Goal: Task Accomplishment & Management: Complete application form

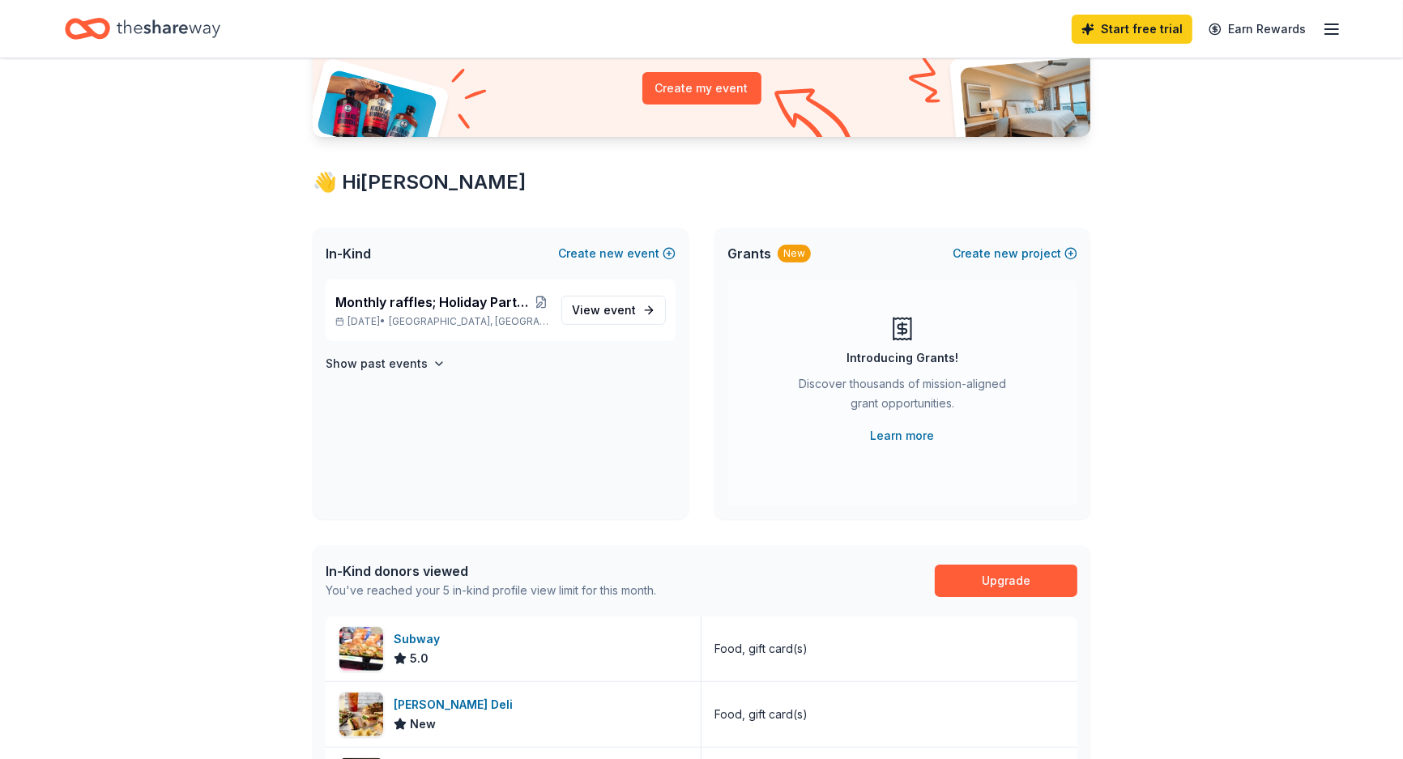
scroll to position [193, 0]
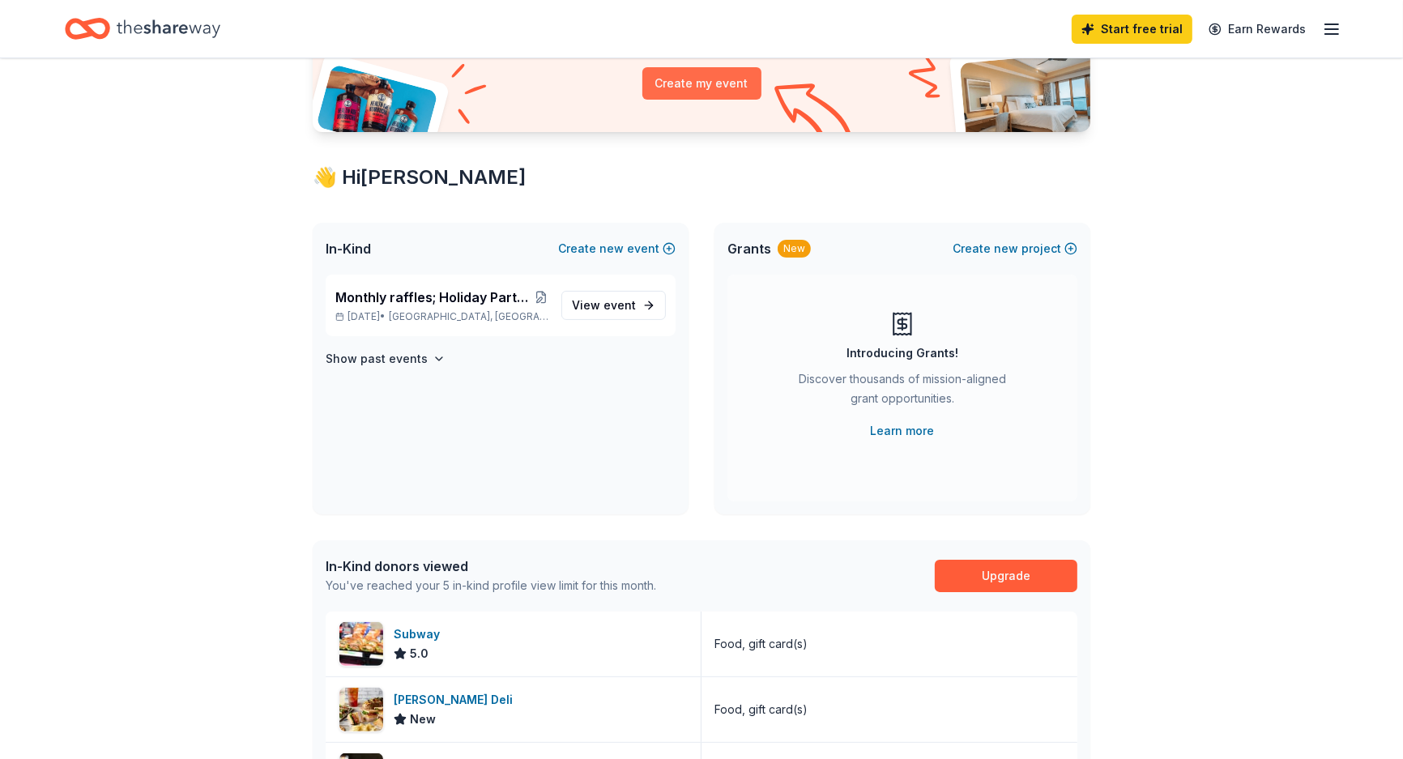
click at [680, 100] on button "Create my event" at bounding box center [701, 83] width 119 height 32
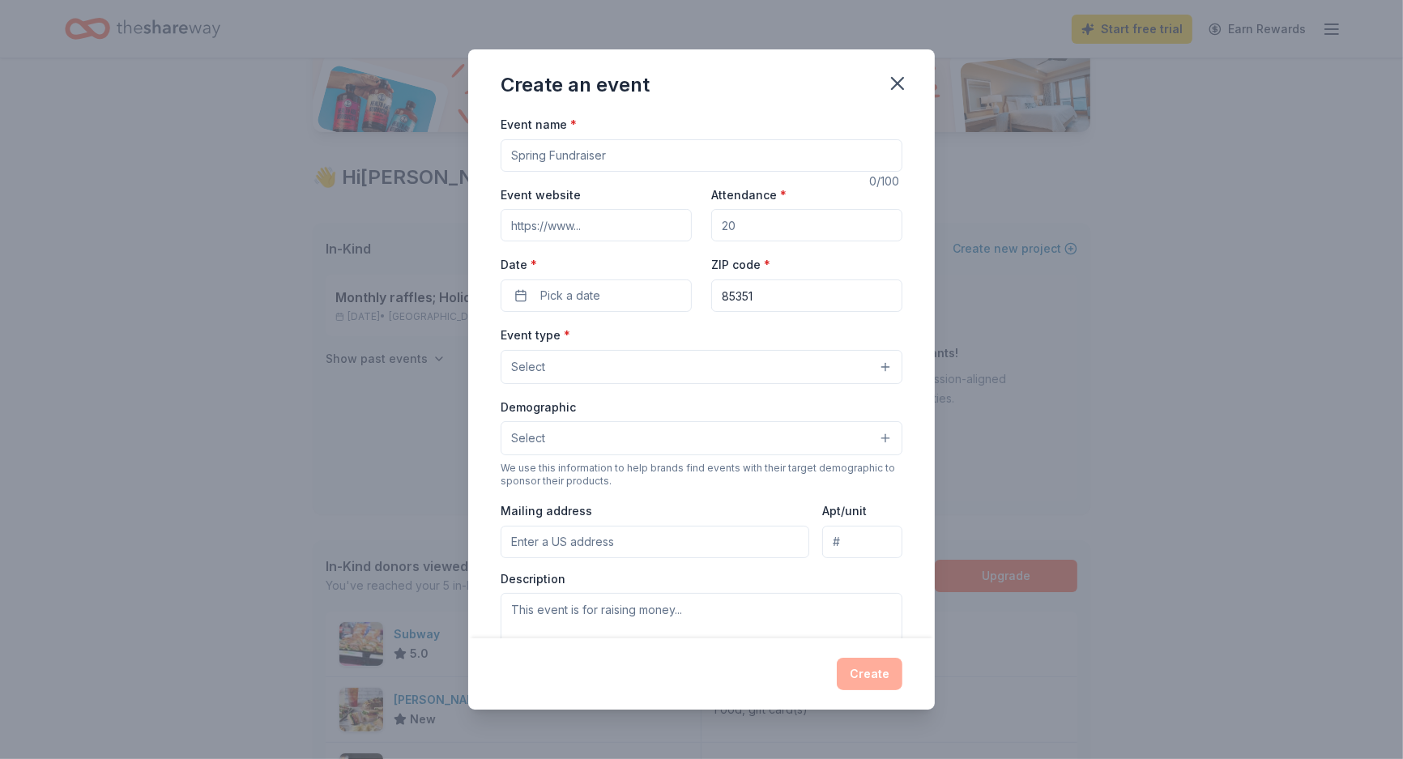
click at [666, 172] on input "Event name *" at bounding box center [702, 155] width 402 height 32
type input "New Year's Party"
type input "50"
click at [548, 305] on span "Pick a date" at bounding box center [570, 295] width 60 height 19
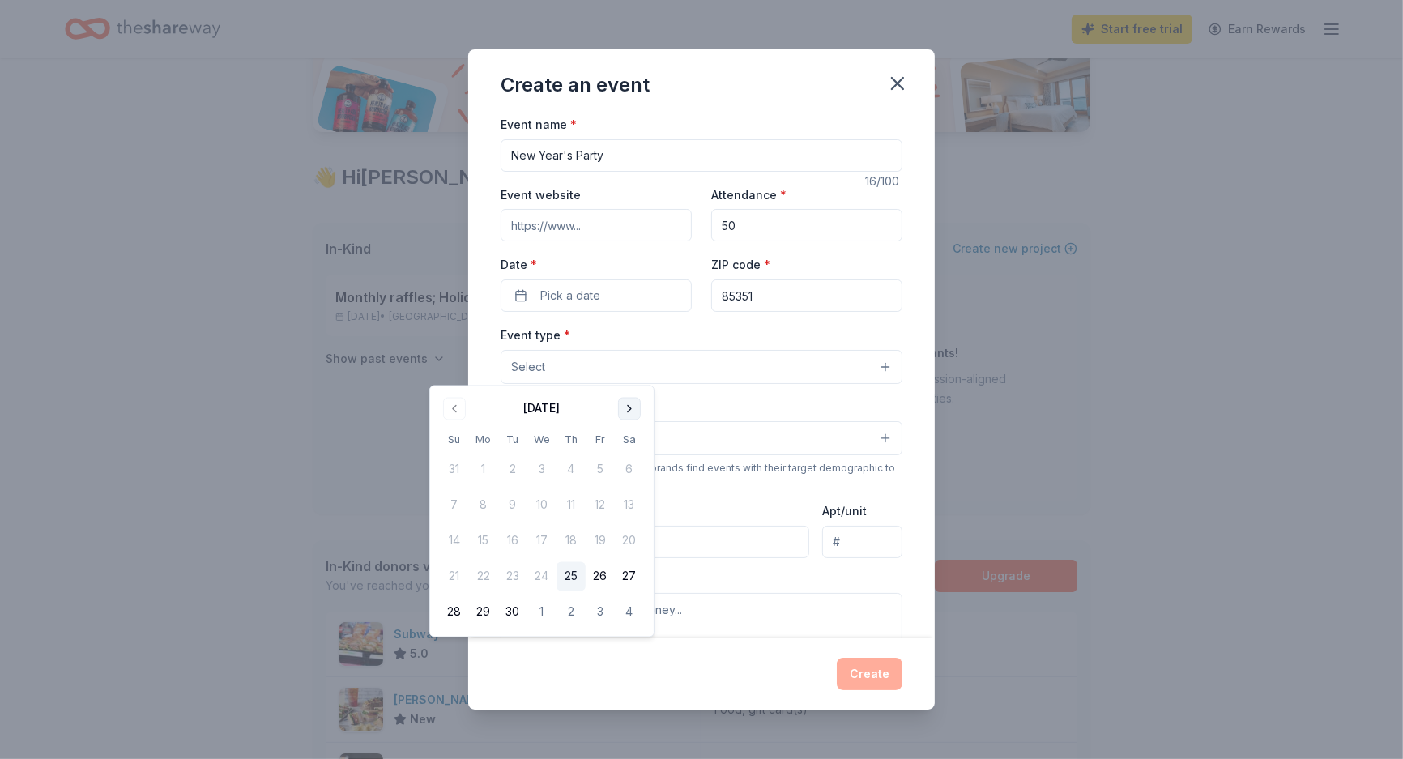
click at [641, 410] on button "Go to next month" at bounding box center [629, 409] width 23 height 23
click at [461, 627] on button "28" at bounding box center [454, 612] width 29 height 29
click at [785, 475] on div "Event type * Select Demographic Select We use this information to help brands f…" at bounding box center [702, 495] width 402 height 341
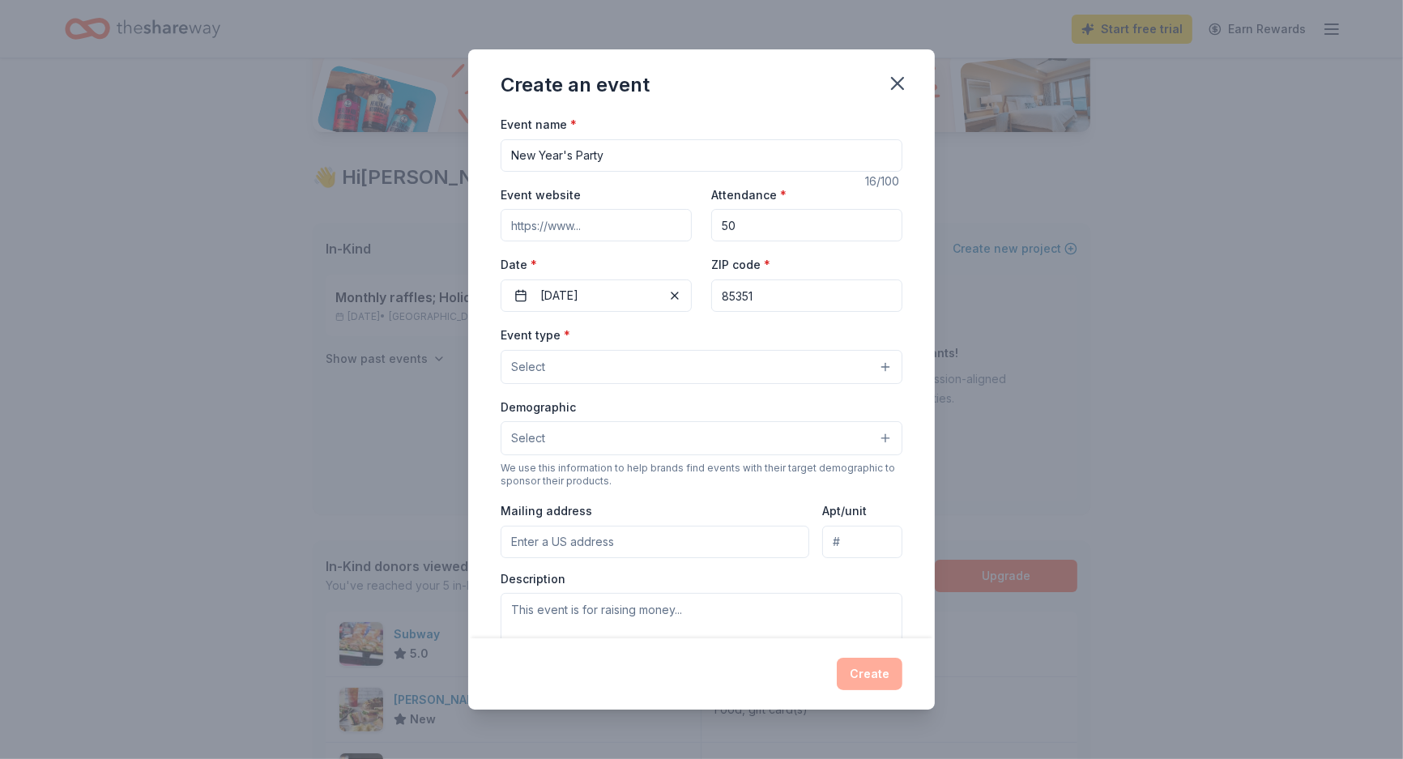
click at [680, 384] on button "Select" at bounding box center [702, 367] width 402 height 34
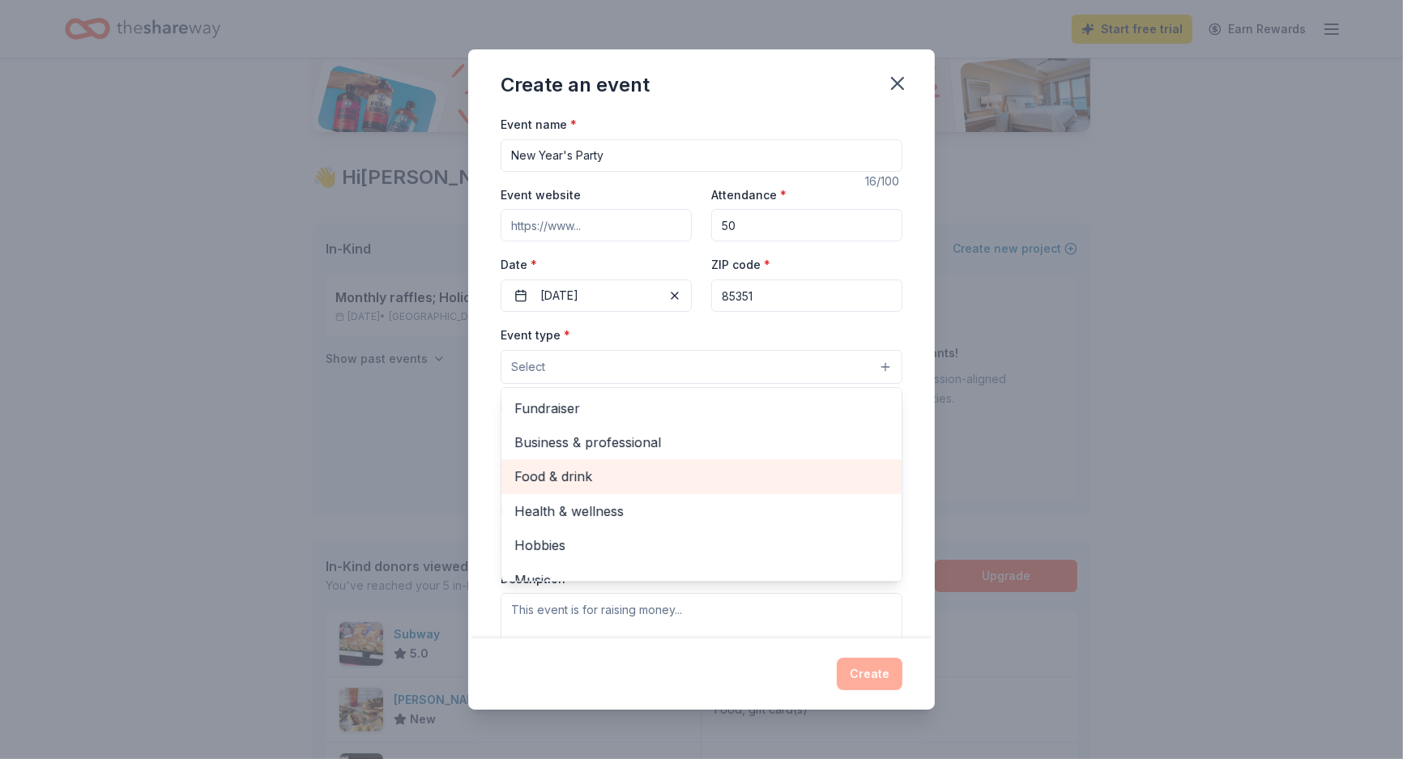
click at [561, 487] on span "Food & drink" at bounding box center [701, 476] width 374 height 21
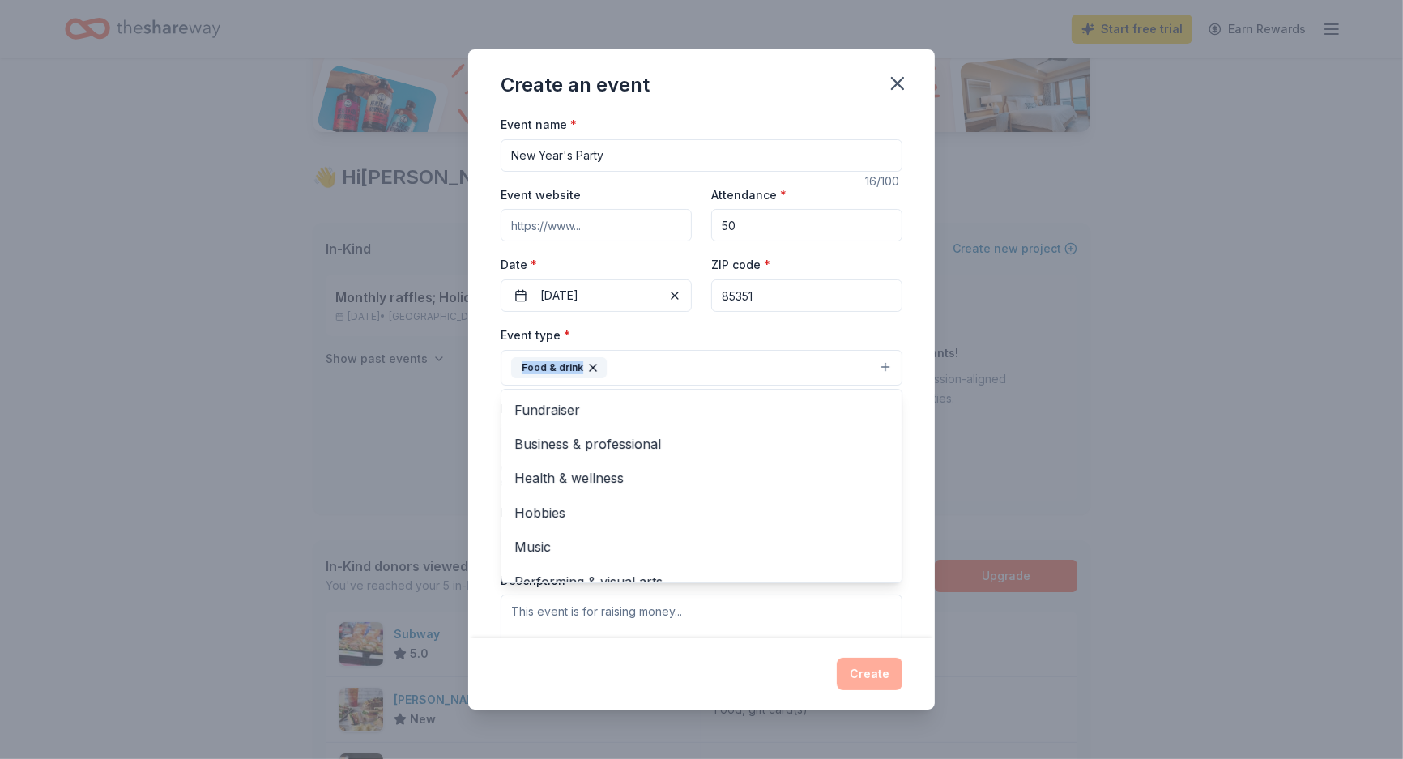
drag, startPoint x: 987, startPoint y: 353, endPoint x: 994, endPoint y: 440, distance: 87.0
click at [995, 440] on div "Create an event Event name * New Year's Party 16 /100 Event website Attendance …" at bounding box center [701, 379] width 1403 height 759
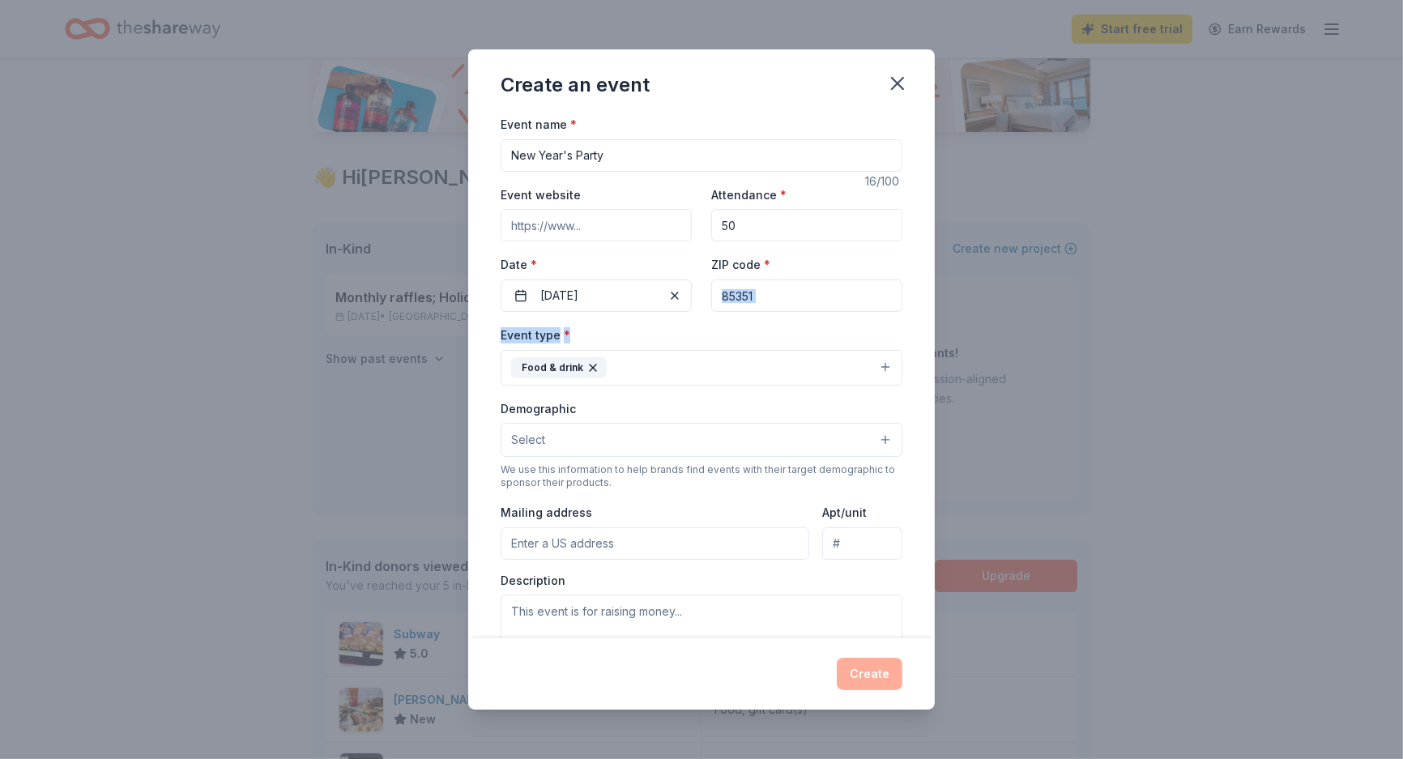
drag, startPoint x: 986, startPoint y: 358, endPoint x: 990, endPoint y: 428, distance: 70.6
click at [935, 426] on div "Event name * New Year's Party 16 /100 Event website Attendance * 50 Date * [DAT…" at bounding box center [701, 376] width 467 height 524
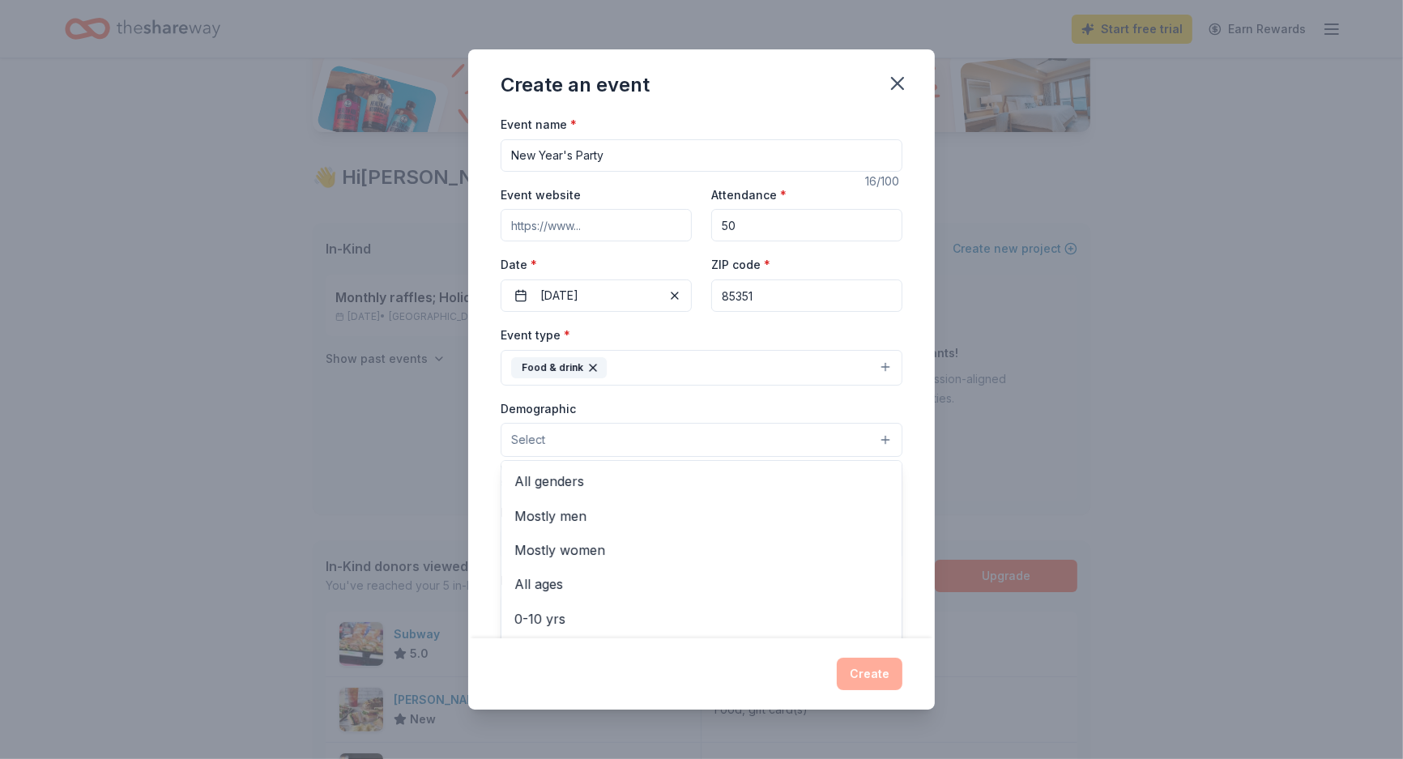
click at [634, 457] on button "Select" at bounding box center [702, 440] width 402 height 34
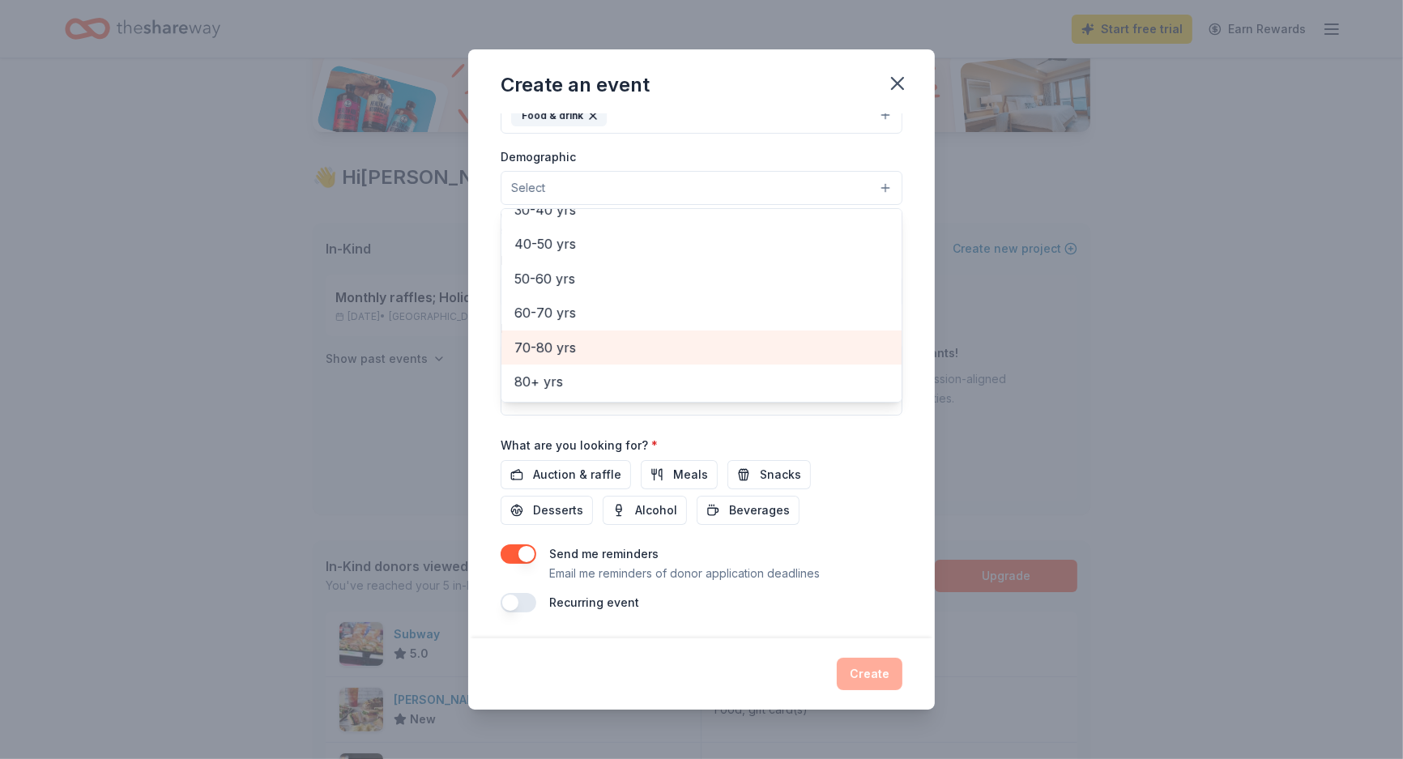
scroll to position [327, 0]
click at [514, 358] on span "70-80 yrs" at bounding box center [701, 347] width 374 height 21
click at [658, 415] on div "Event name * New Year's Party 16 /100 Event website Attendance * 50 Date * [DAT…" at bounding box center [702, 237] width 402 height 752
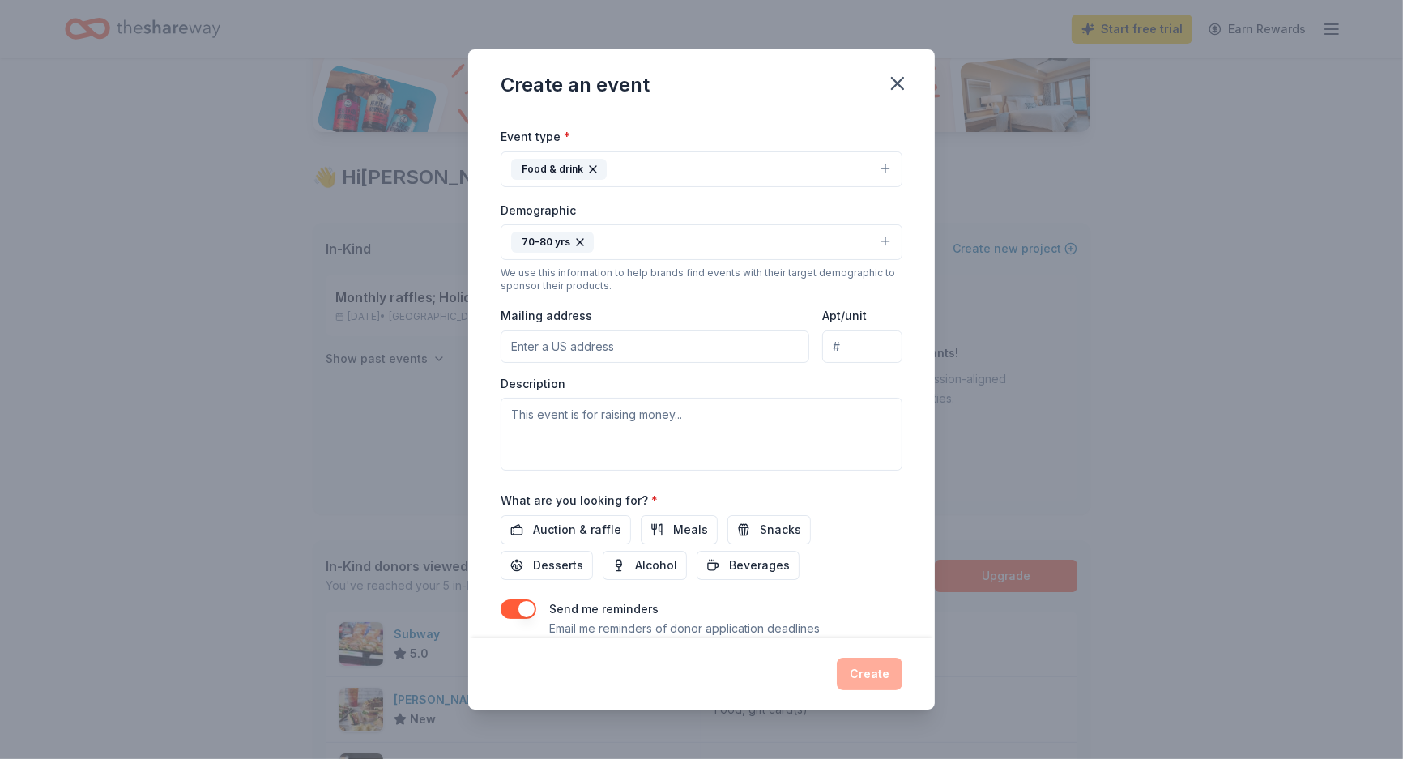
scroll to position [272, 0]
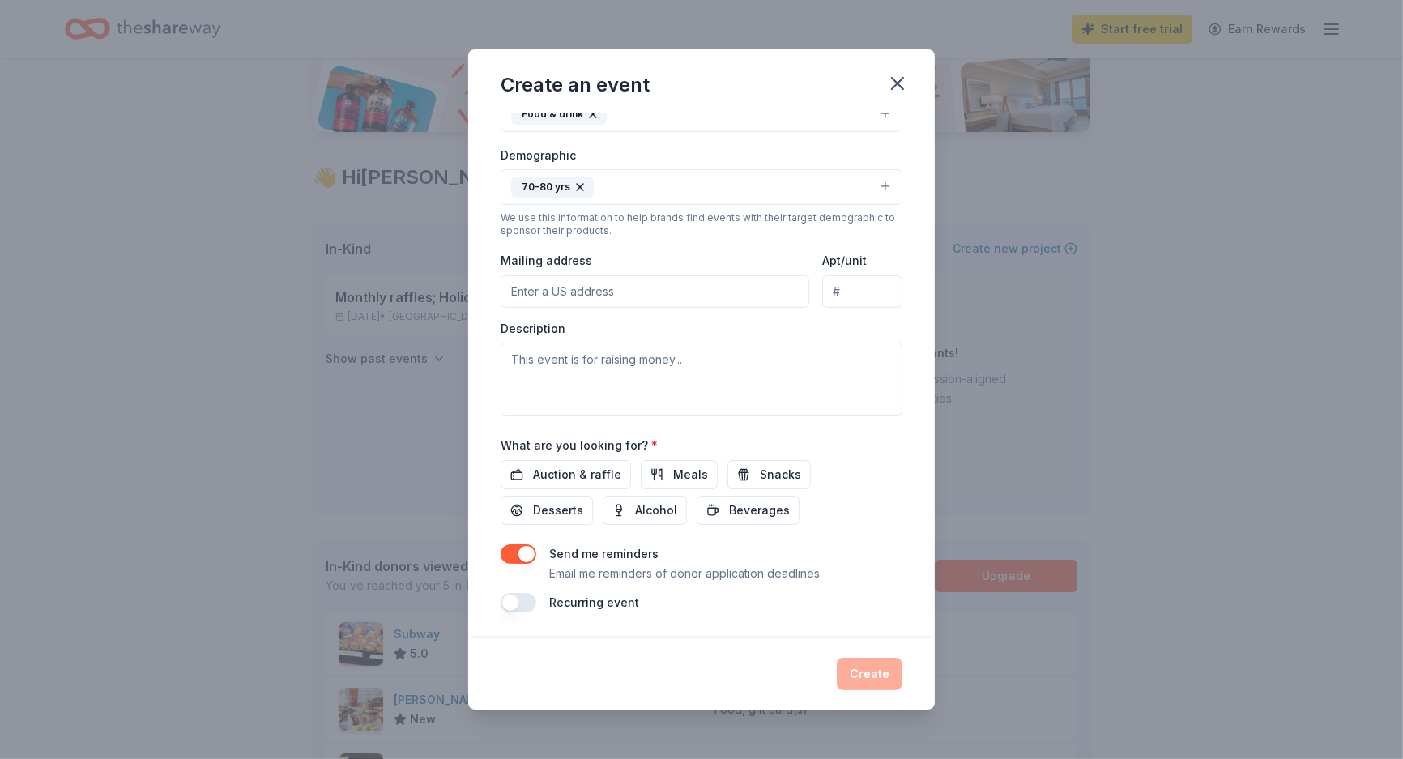
click at [637, 308] on input "Mailing address" at bounding box center [655, 291] width 309 height 32
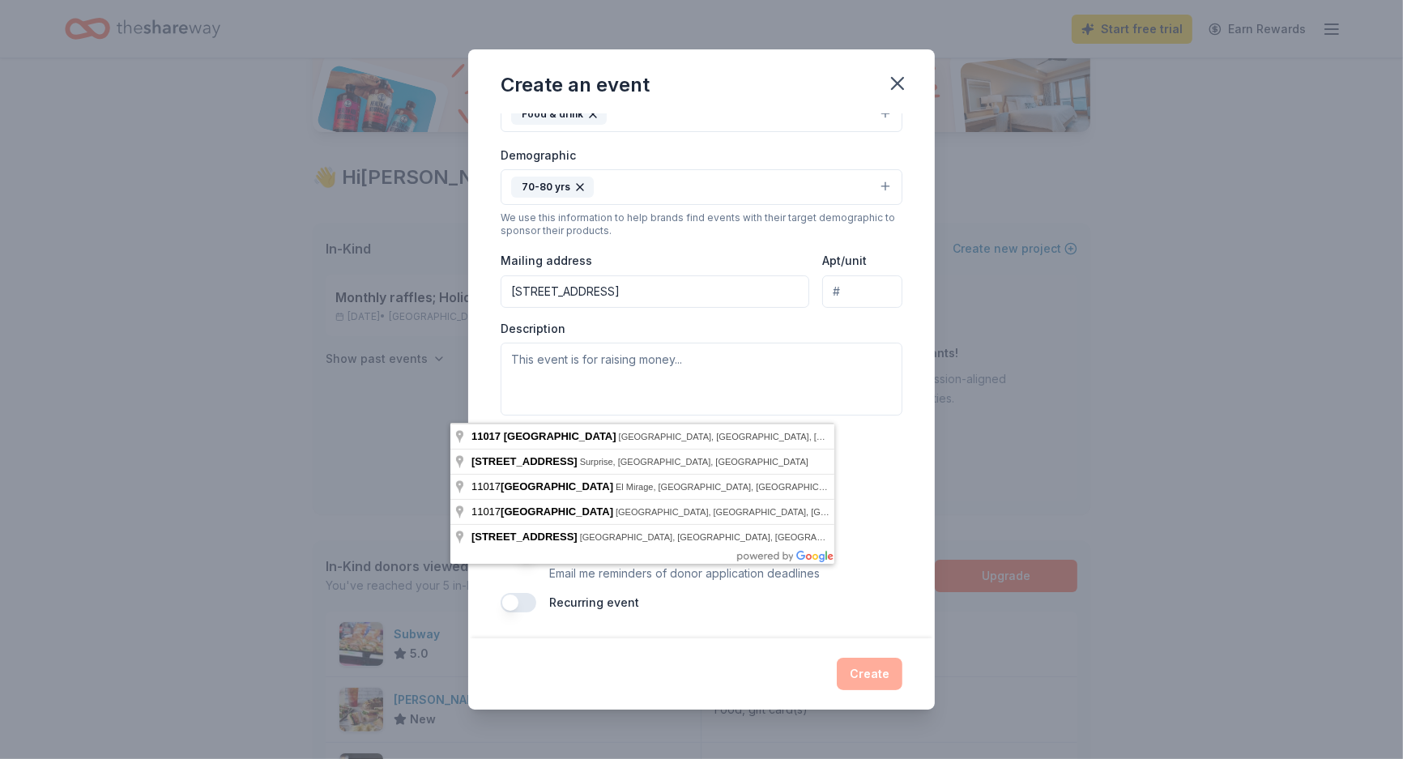
click at [749, 308] on input "[STREET_ADDRESS]" at bounding box center [655, 291] width 309 height 32
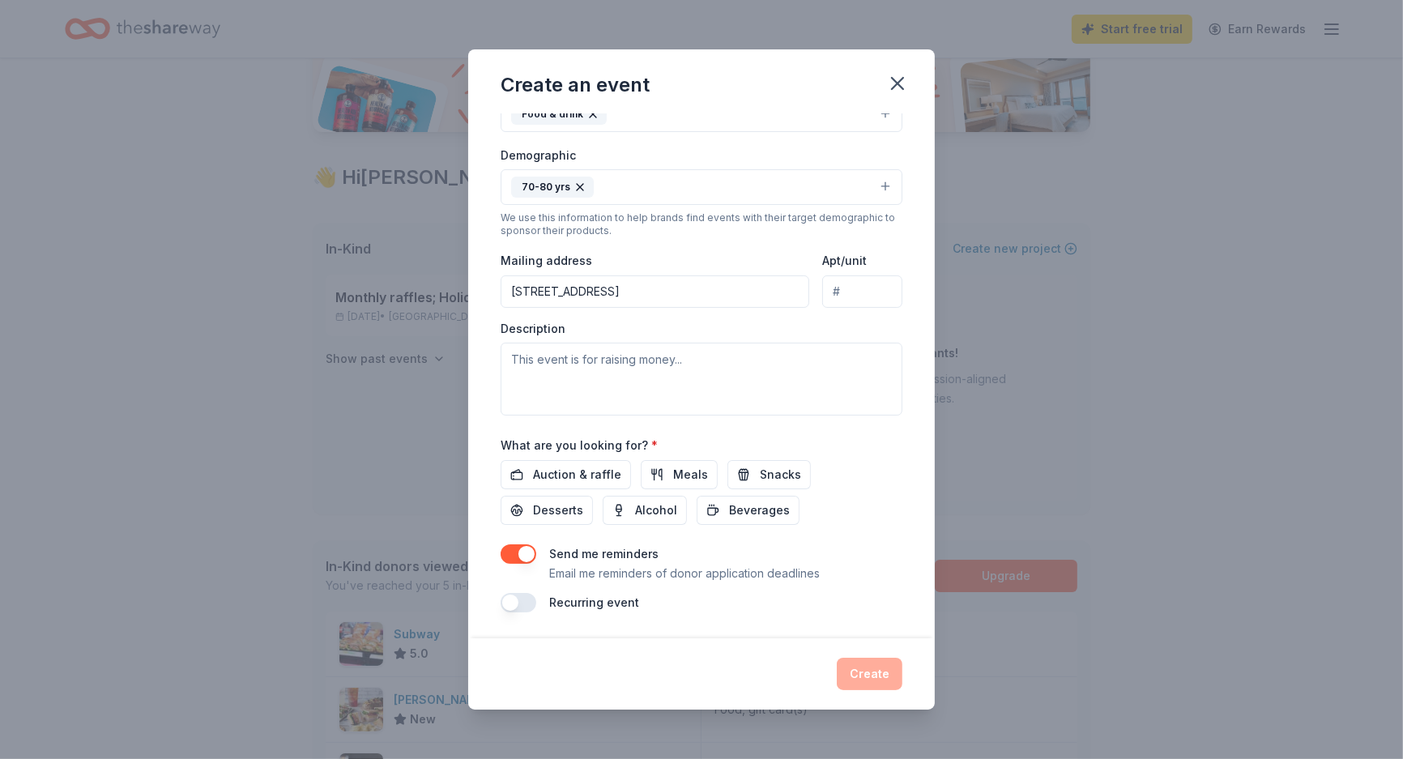
type input "[STREET_ADDRESS]"
click at [672, 416] on textarea at bounding box center [702, 379] width 402 height 73
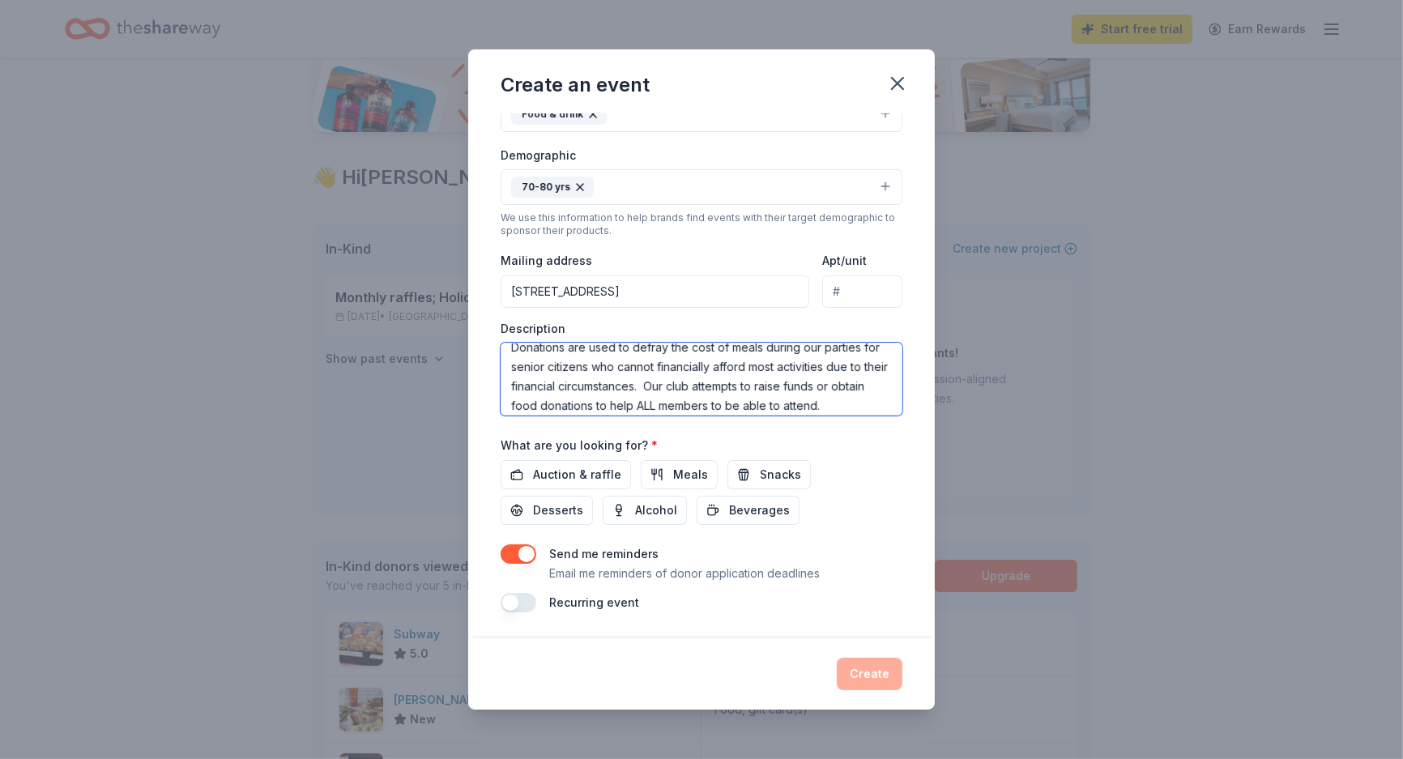
scroll to position [451, 0]
type textarea "Donations are used to defray the cost of meals during our parties for senior ci…"
click at [676, 465] on span "Meals" at bounding box center [690, 474] width 35 height 19
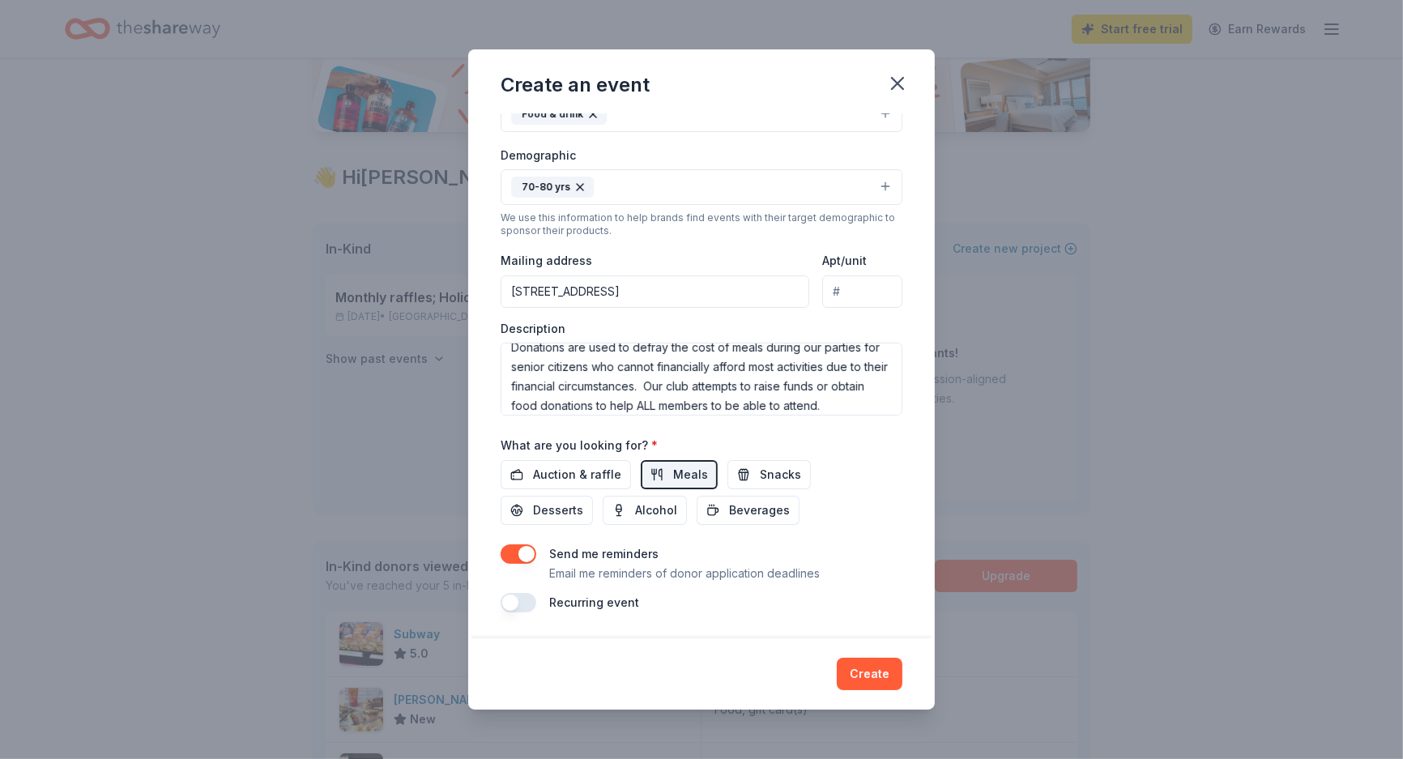
scroll to position [489, 0]
click at [501, 544] on button "button" at bounding box center [519, 553] width 36 height 19
click at [902, 658] on button "Create" at bounding box center [870, 674] width 66 height 32
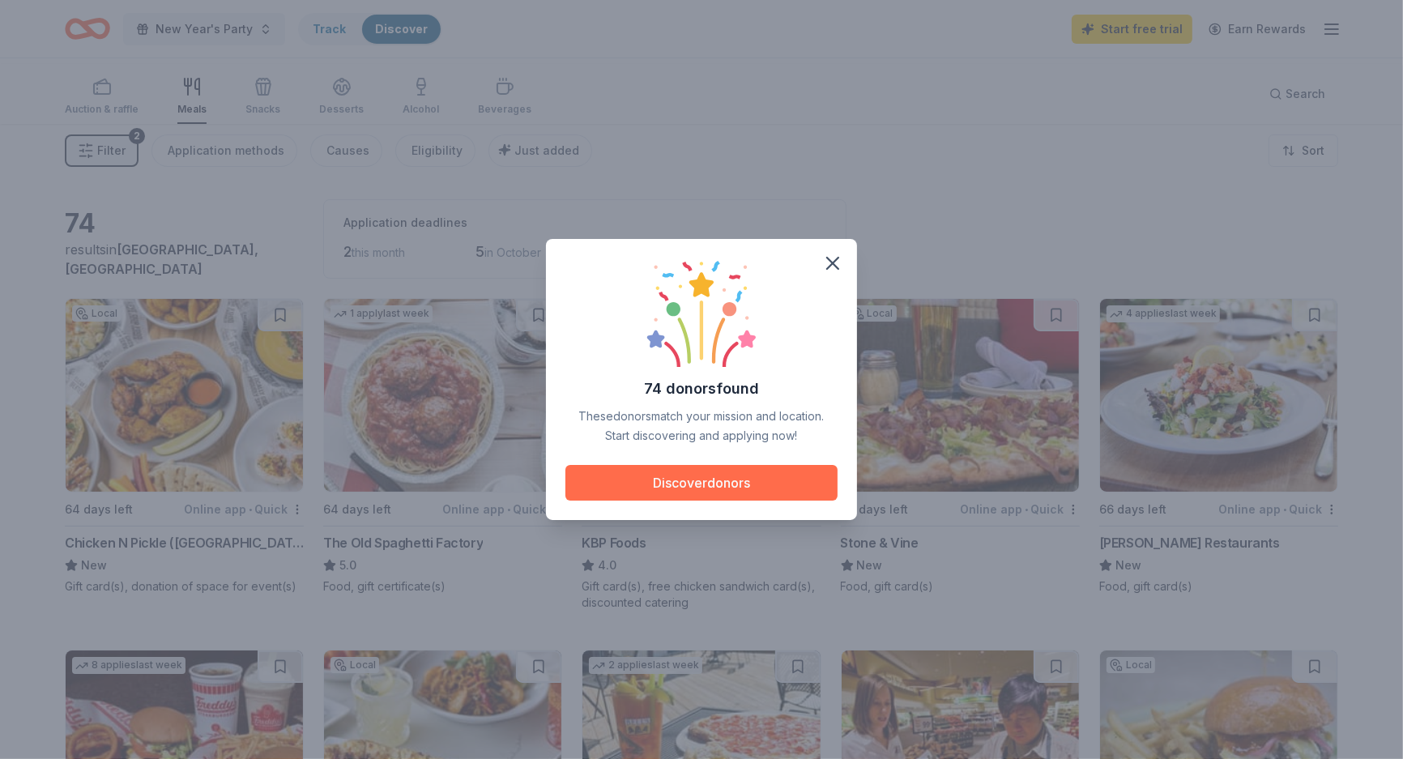
click at [723, 488] on button "Discover donors" at bounding box center [701, 483] width 272 height 36
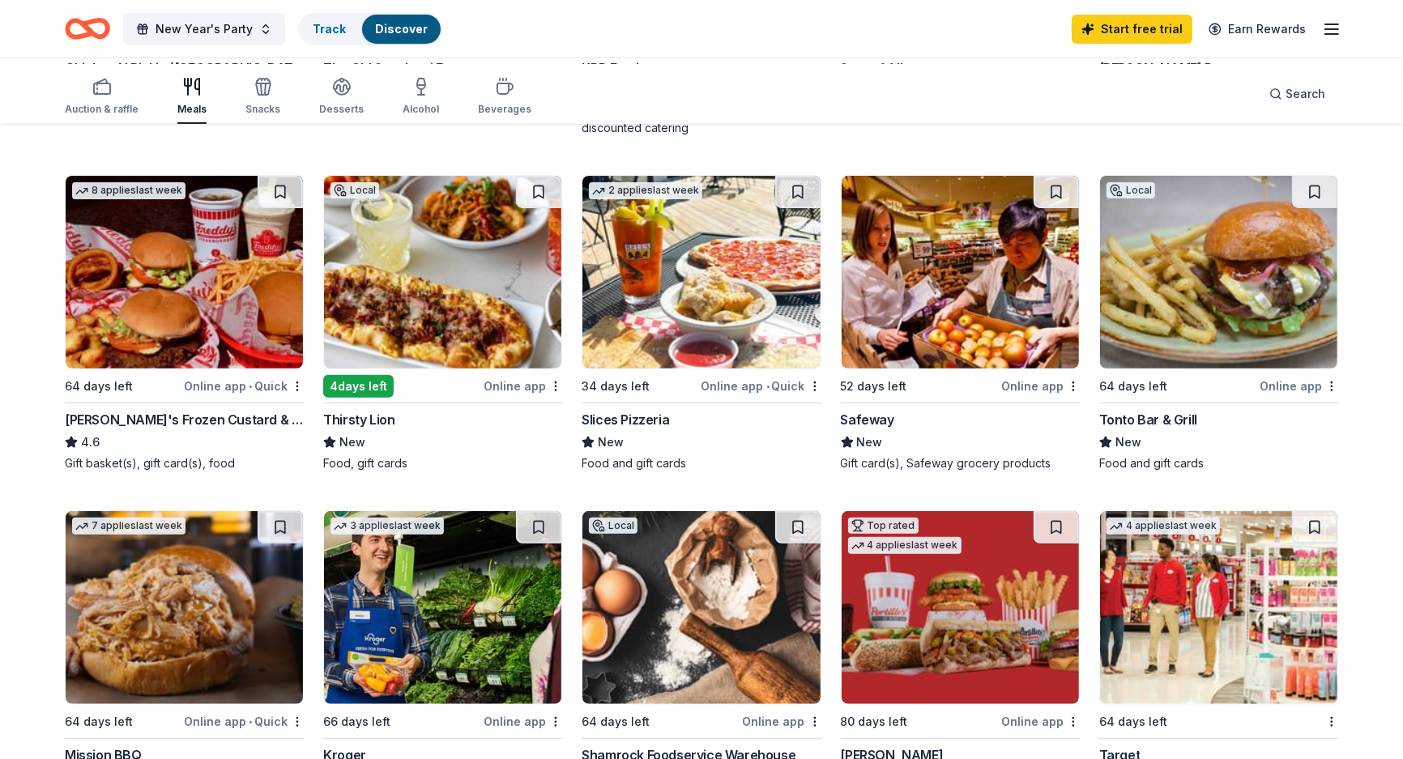
scroll to position [468, 0]
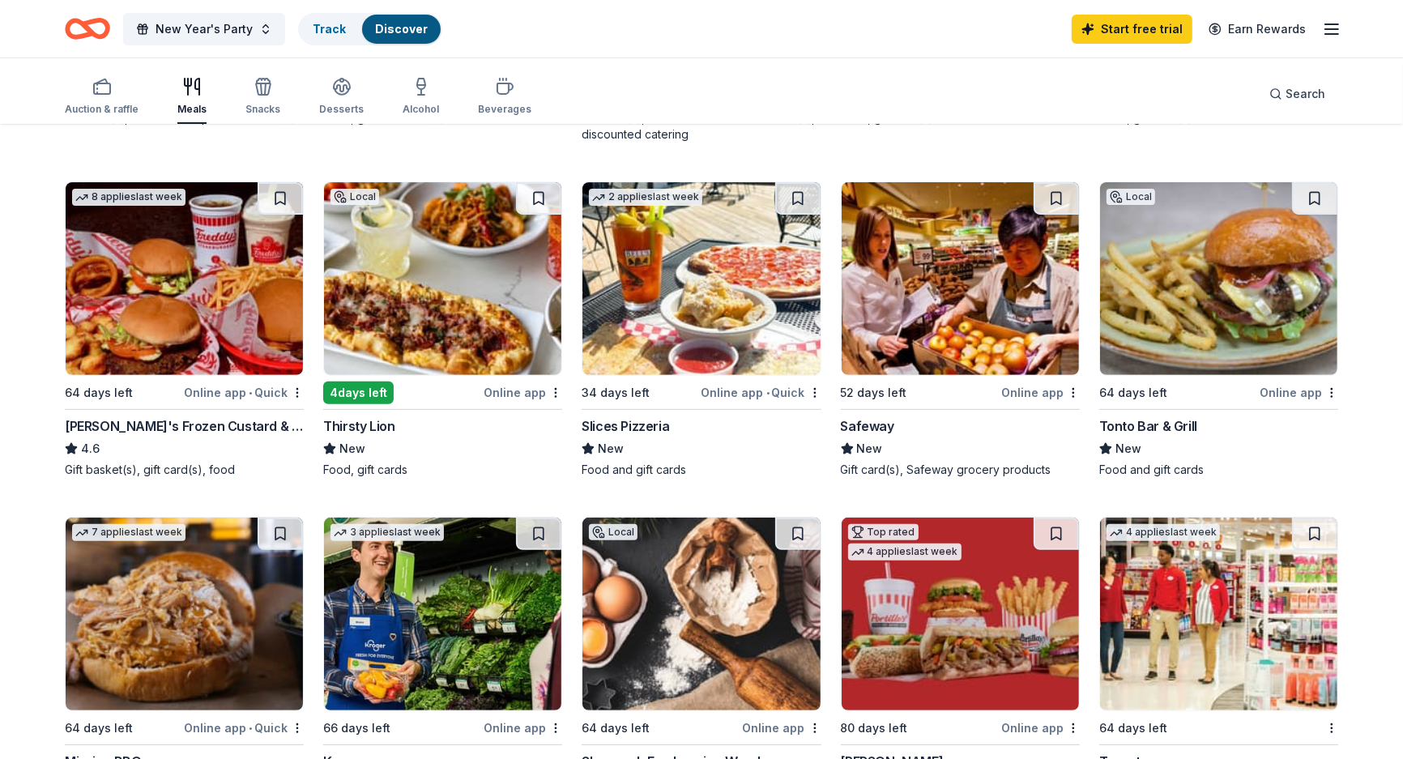
click at [1006, 403] on div "Online app" at bounding box center [1040, 392] width 79 height 20
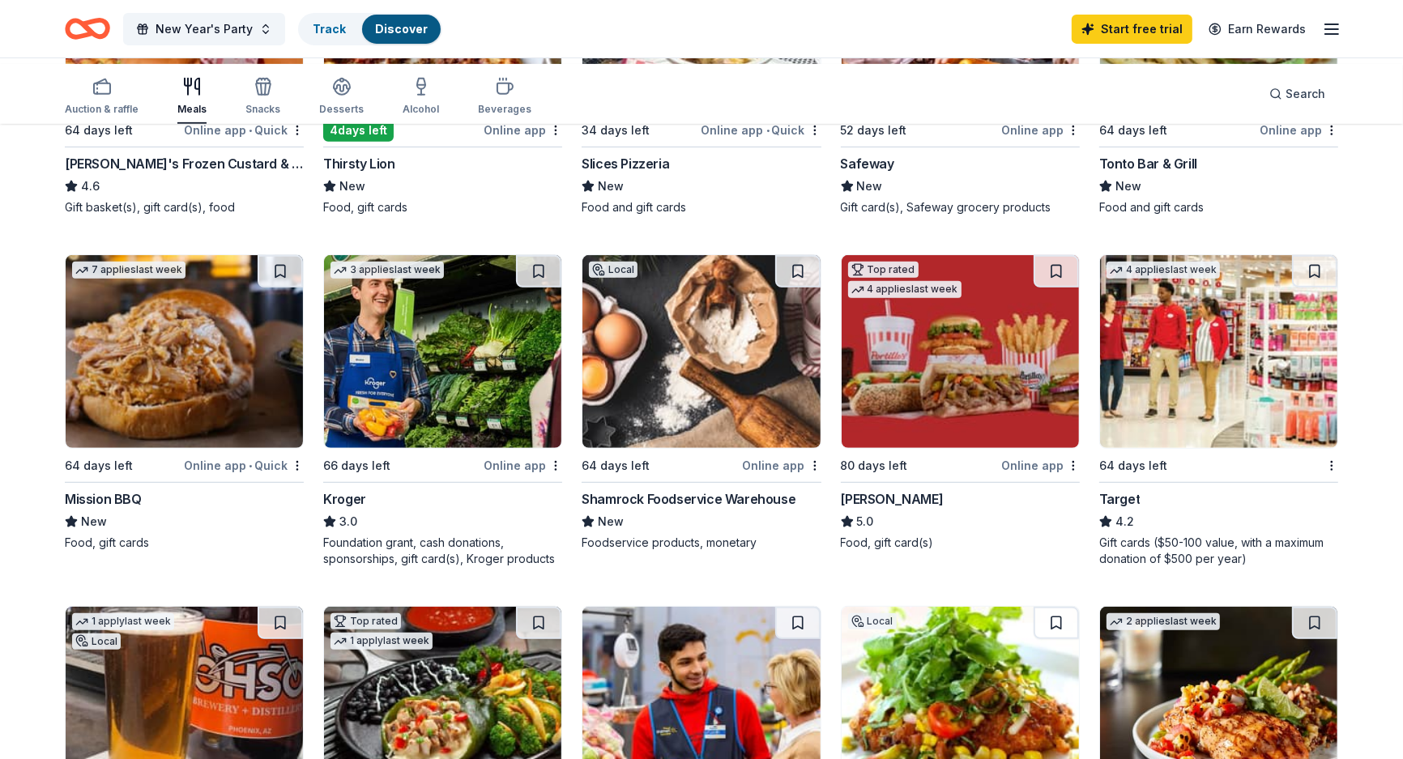
scroll to position [731, 0]
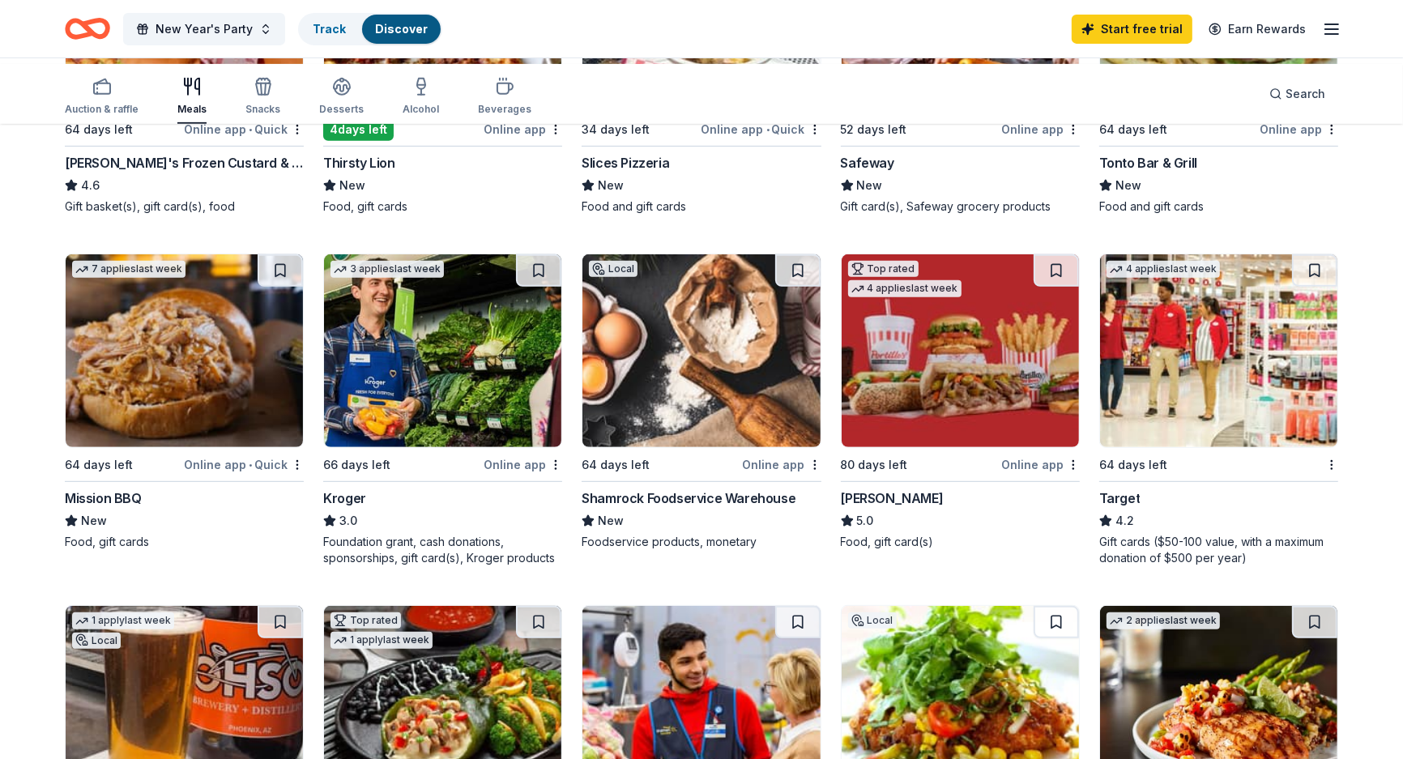
click at [500, 139] on div "Online app" at bounding box center [523, 129] width 79 height 20
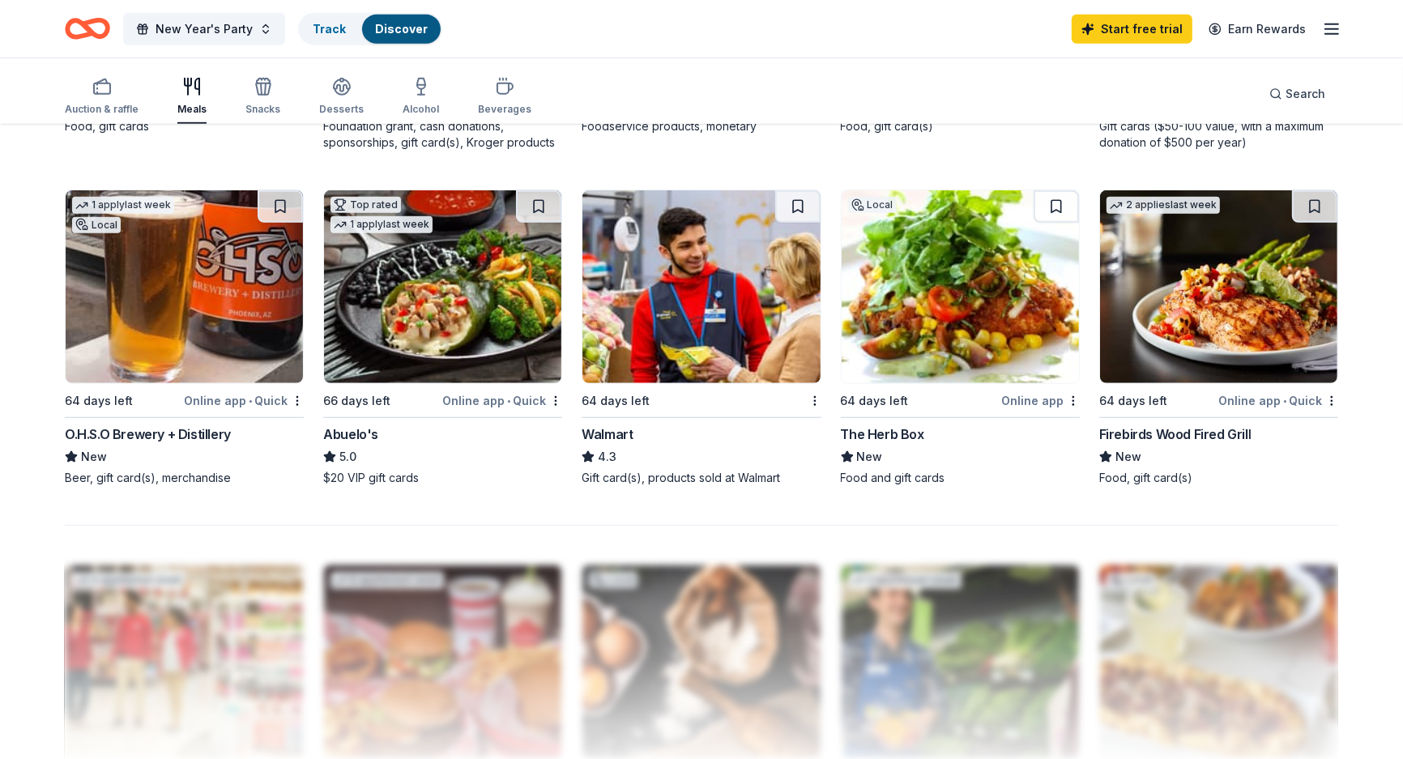
scroll to position [1149, 0]
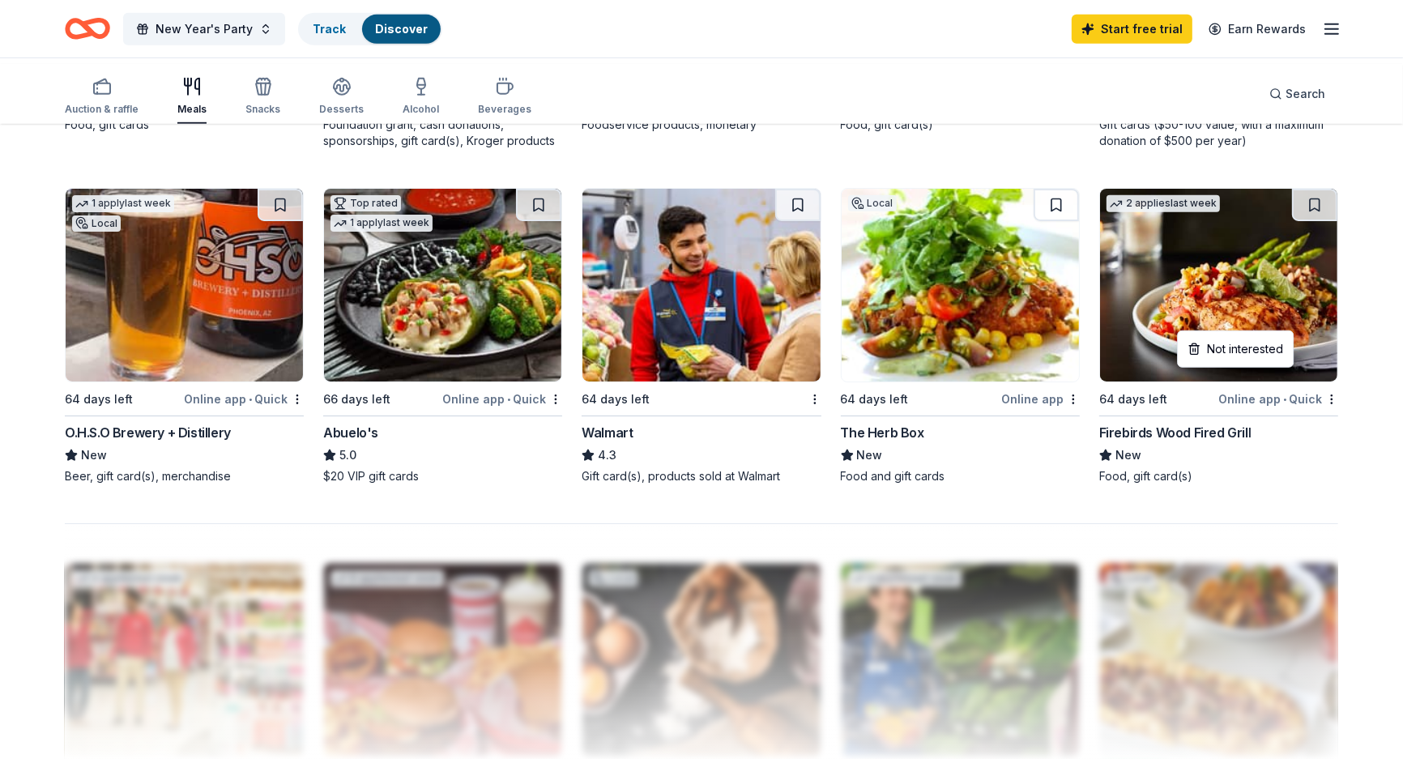
click at [1241, 149] on div "Target 4.2 Gift cards ($50-100 value, with a maximum donation of $500 per year)" at bounding box center [1218, 110] width 239 height 78
click at [270, 83] on icon "button" at bounding box center [263, 81] width 13 height 5
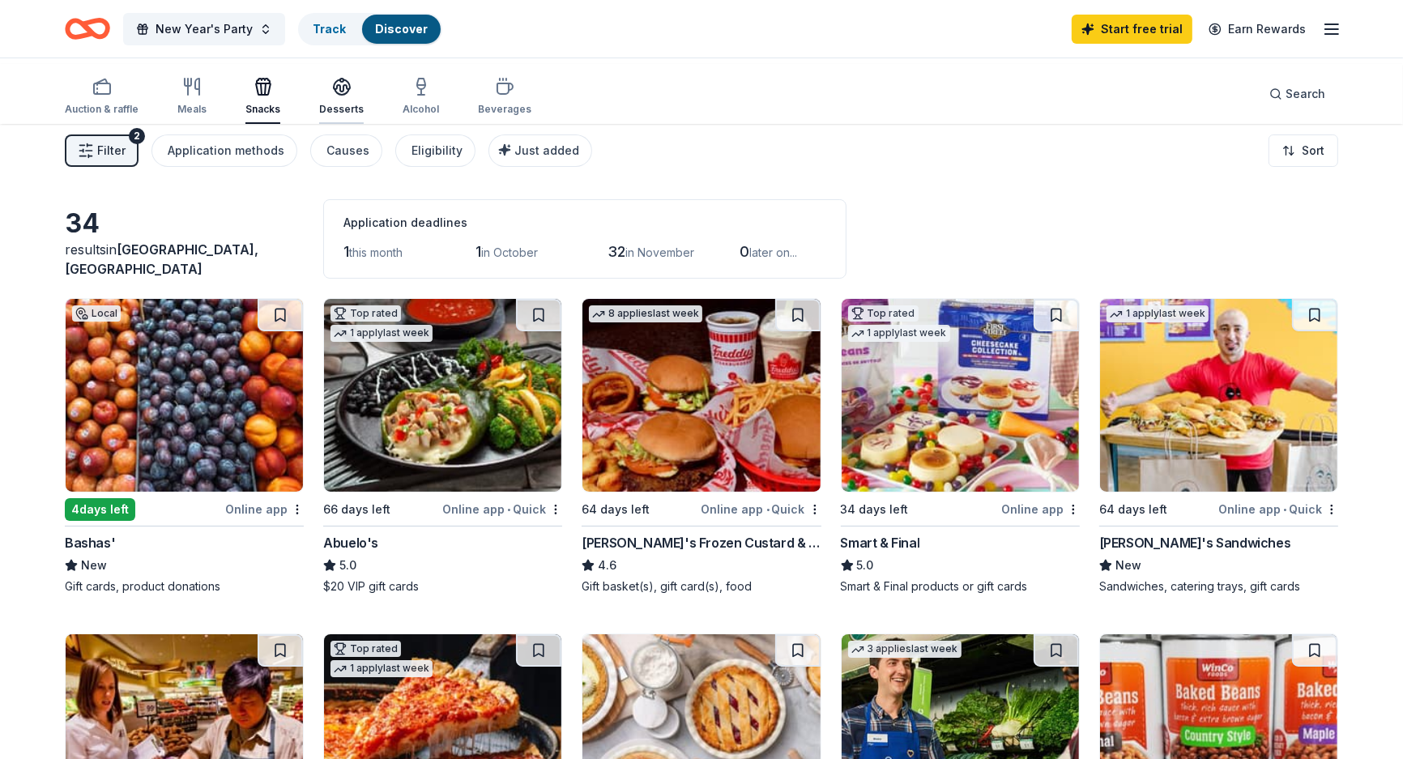
click at [364, 96] on div "button" at bounding box center [341, 86] width 45 height 19
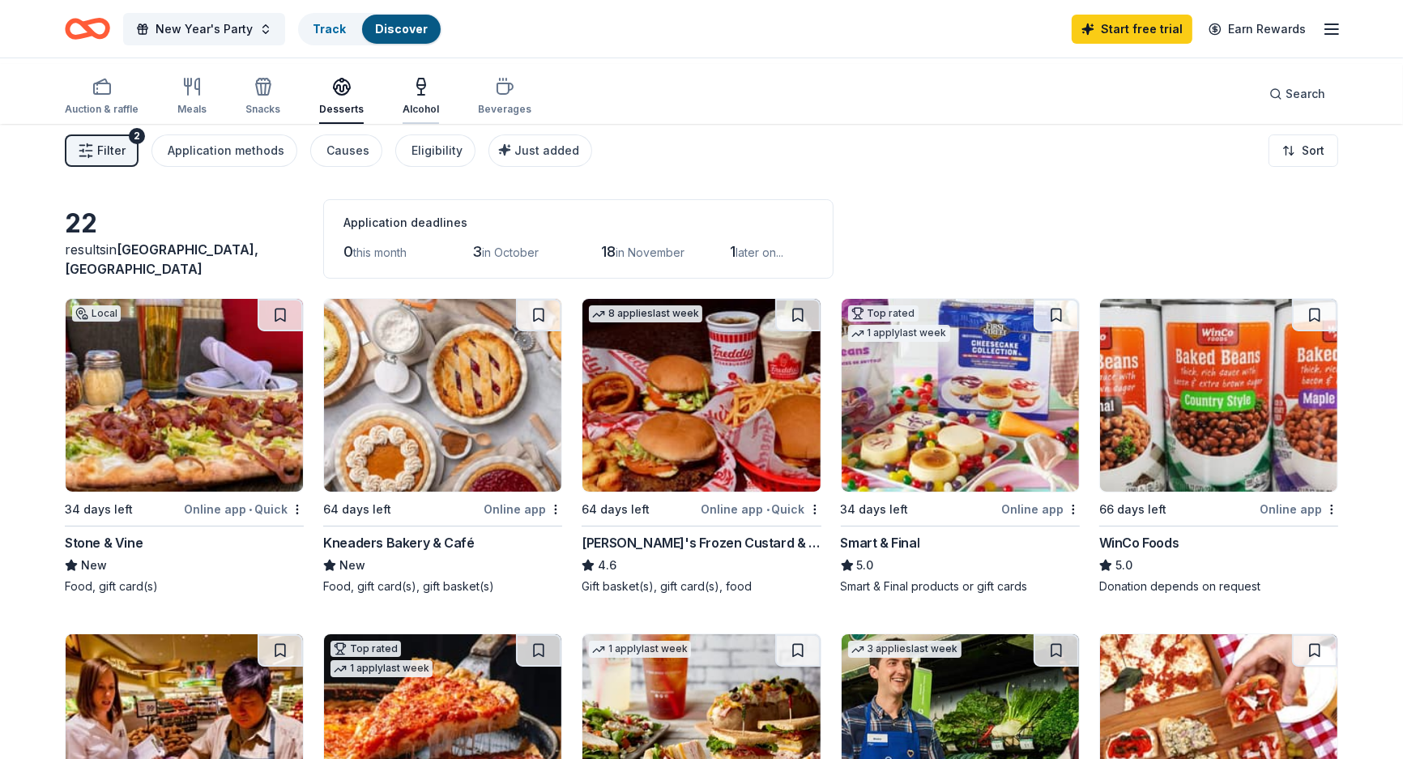
click at [439, 105] on div "Alcohol" at bounding box center [421, 96] width 36 height 39
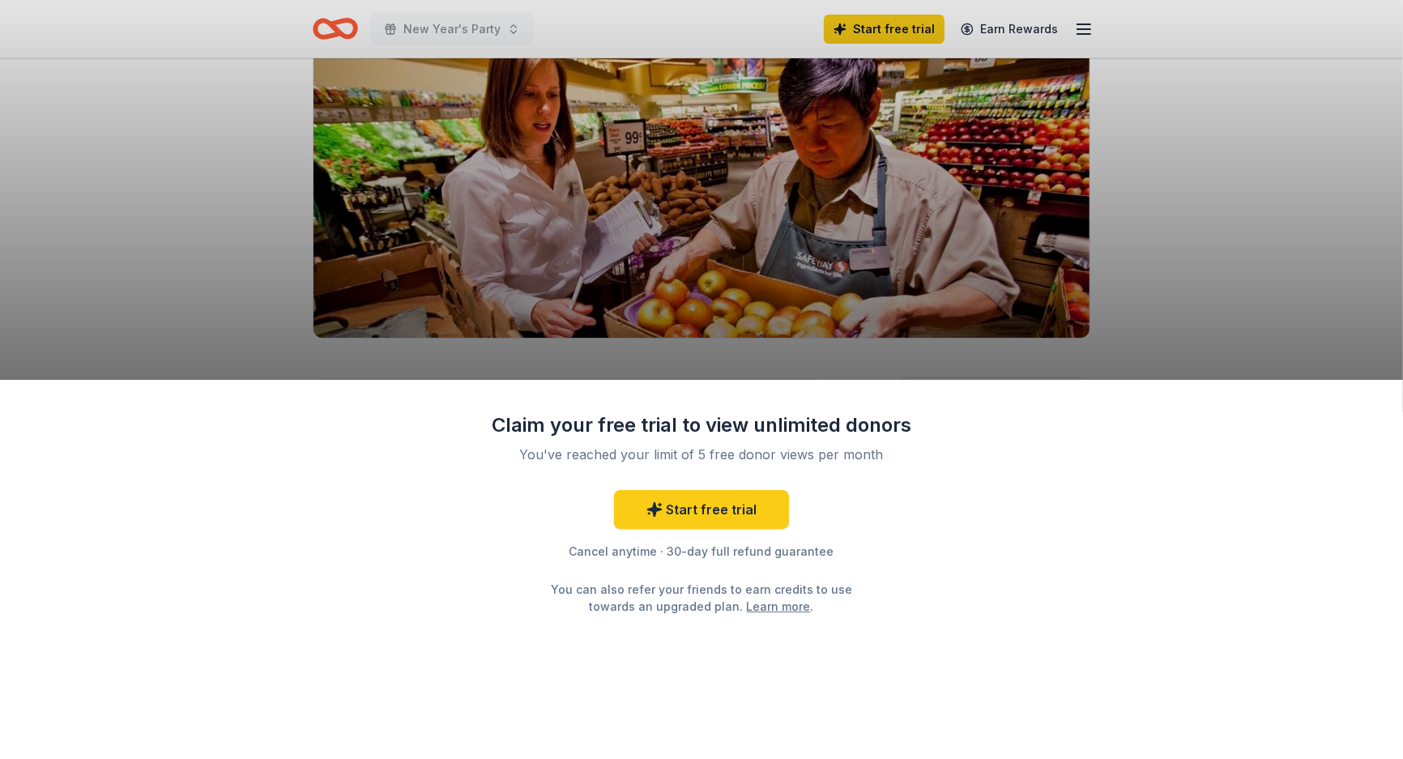
scroll to position [168, 0]
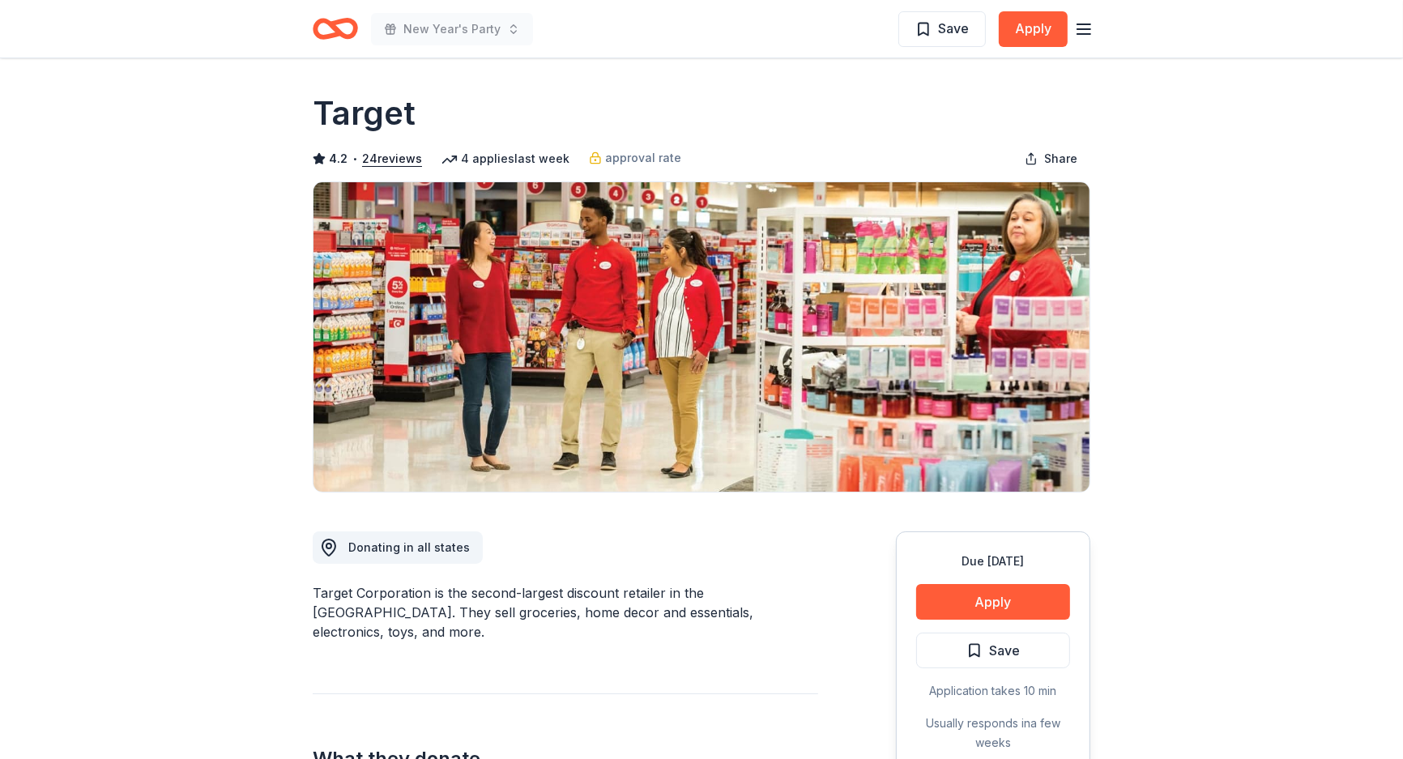
scroll to position [76, 0]
